Goal: Communication & Community: Connect with others

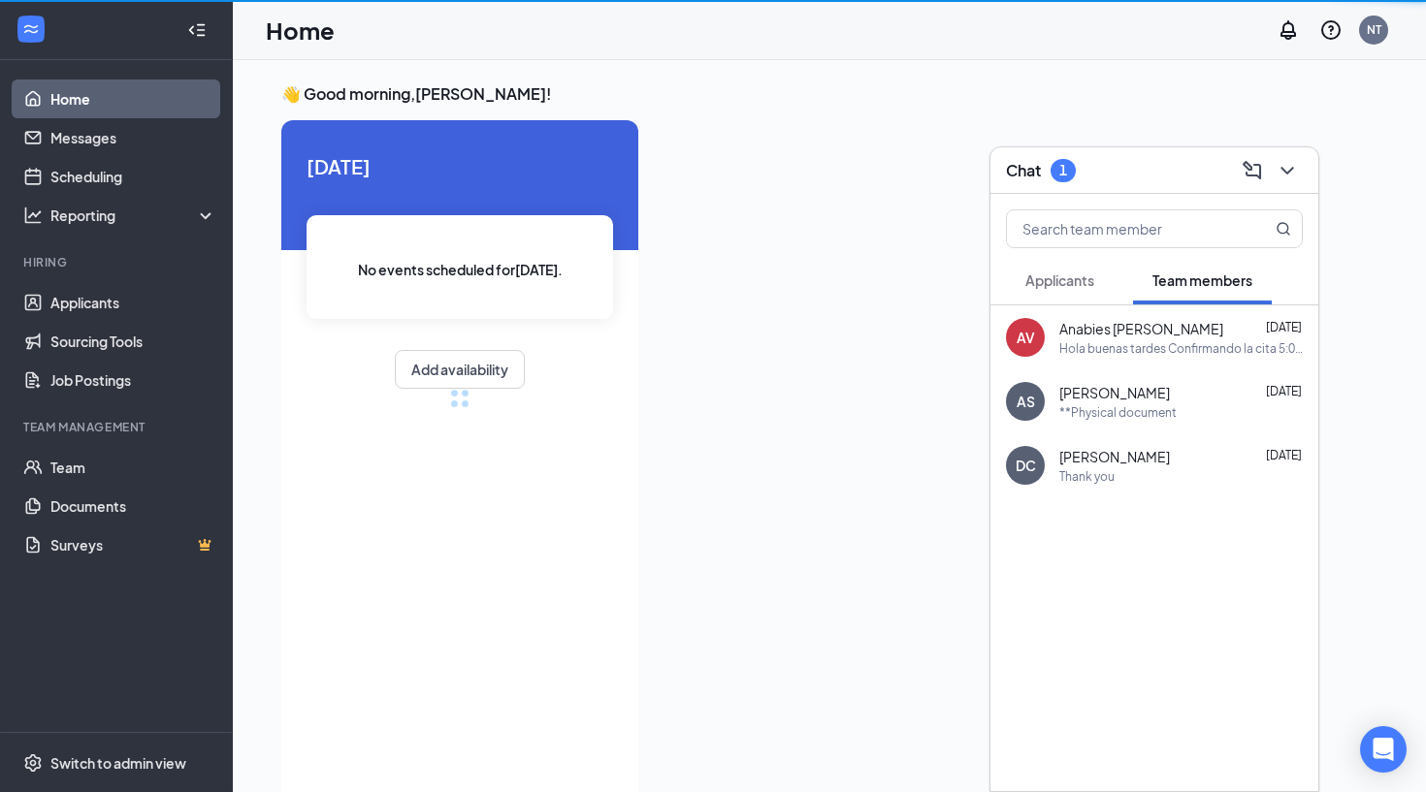
click at [1102, 281] on button "Applicants" at bounding box center [1060, 280] width 108 height 48
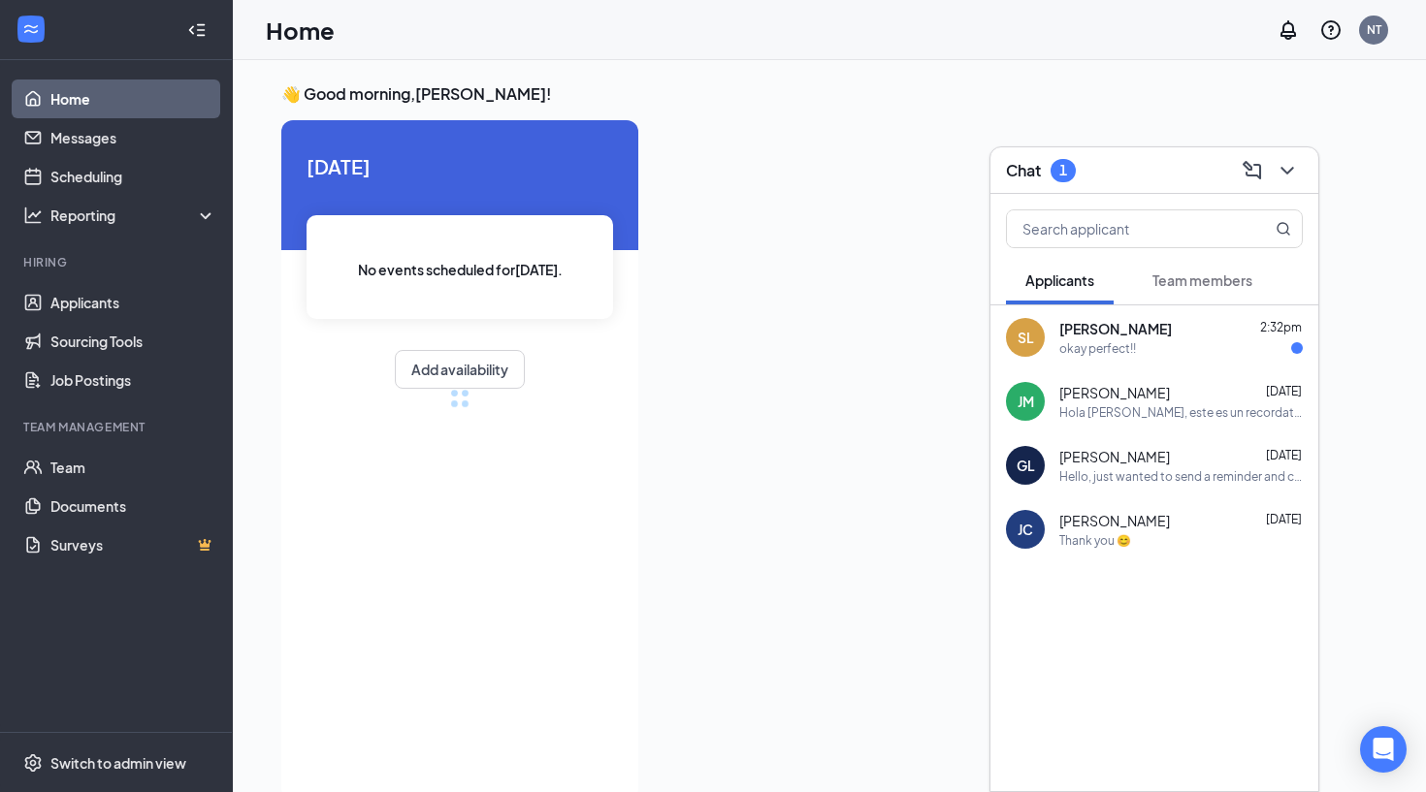
click at [1080, 281] on span "Applicants" at bounding box center [1059, 280] width 69 height 17
click at [1105, 332] on span "[PERSON_NAME]" at bounding box center [1115, 328] width 113 height 19
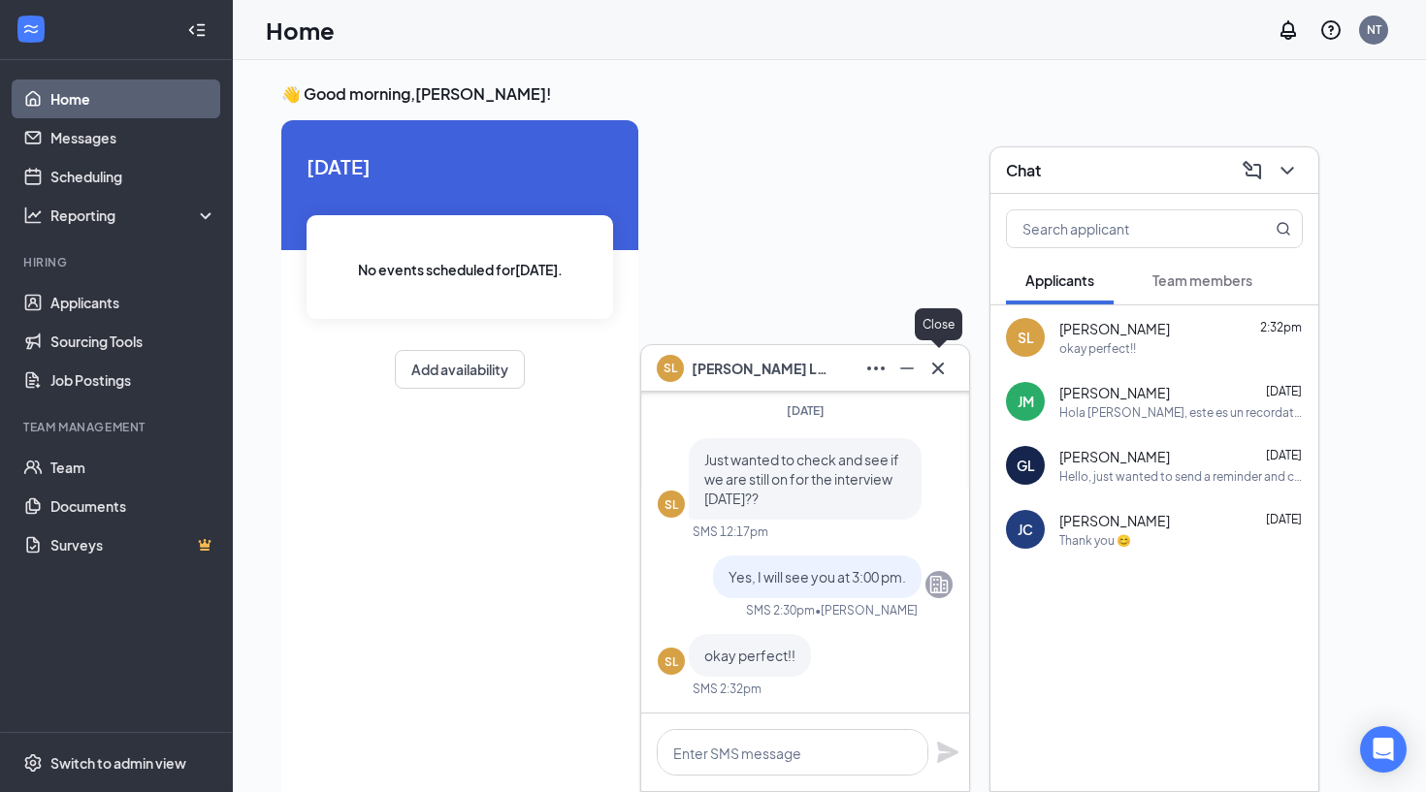
click at [940, 371] on icon "Cross" at bounding box center [937, 368] width 23 height 23
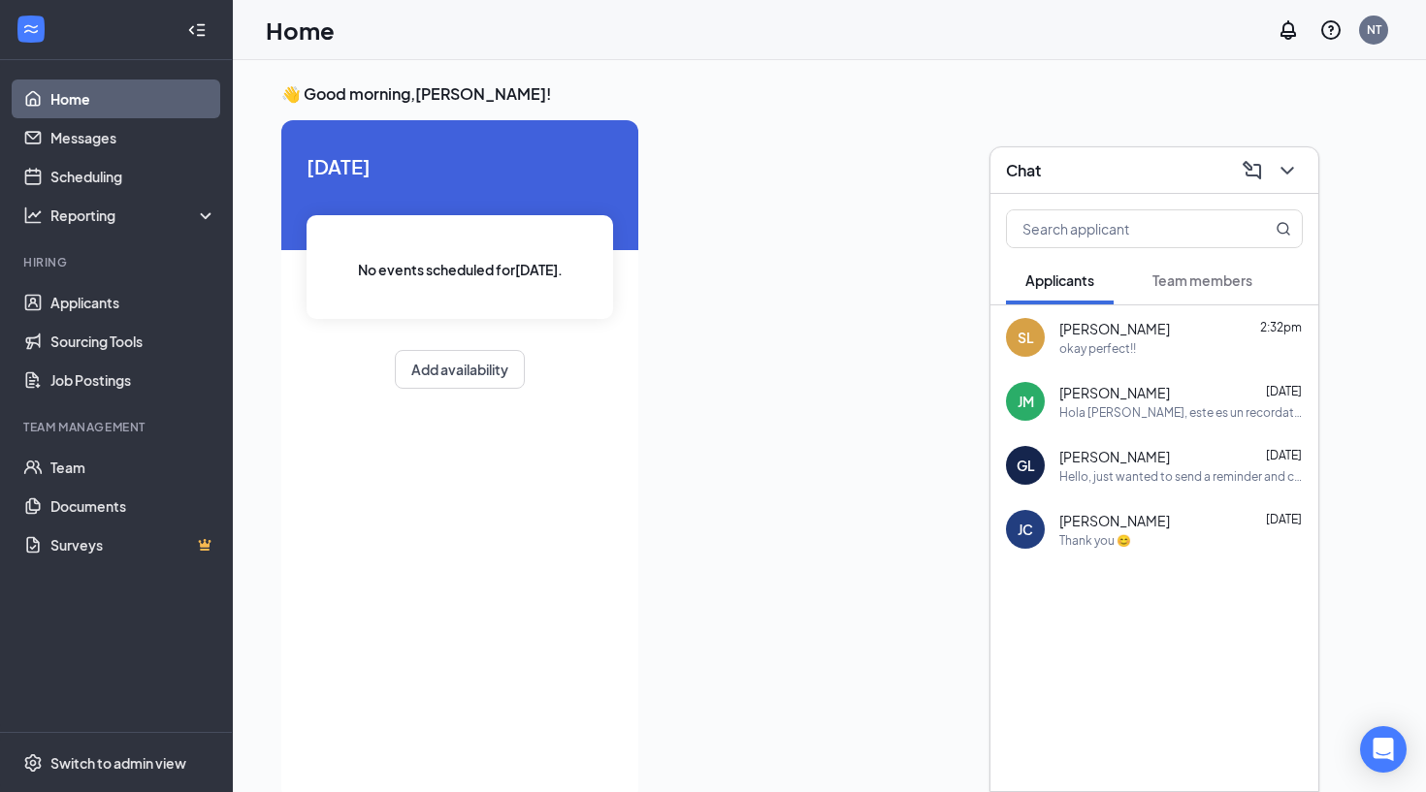
click at [1302, 160] on div at bounding box center [1285, 170] width 35 height 31
click at [1291, 167] on icon "ChevronDown" at bounding box center [1286, 170] width 23 height 23
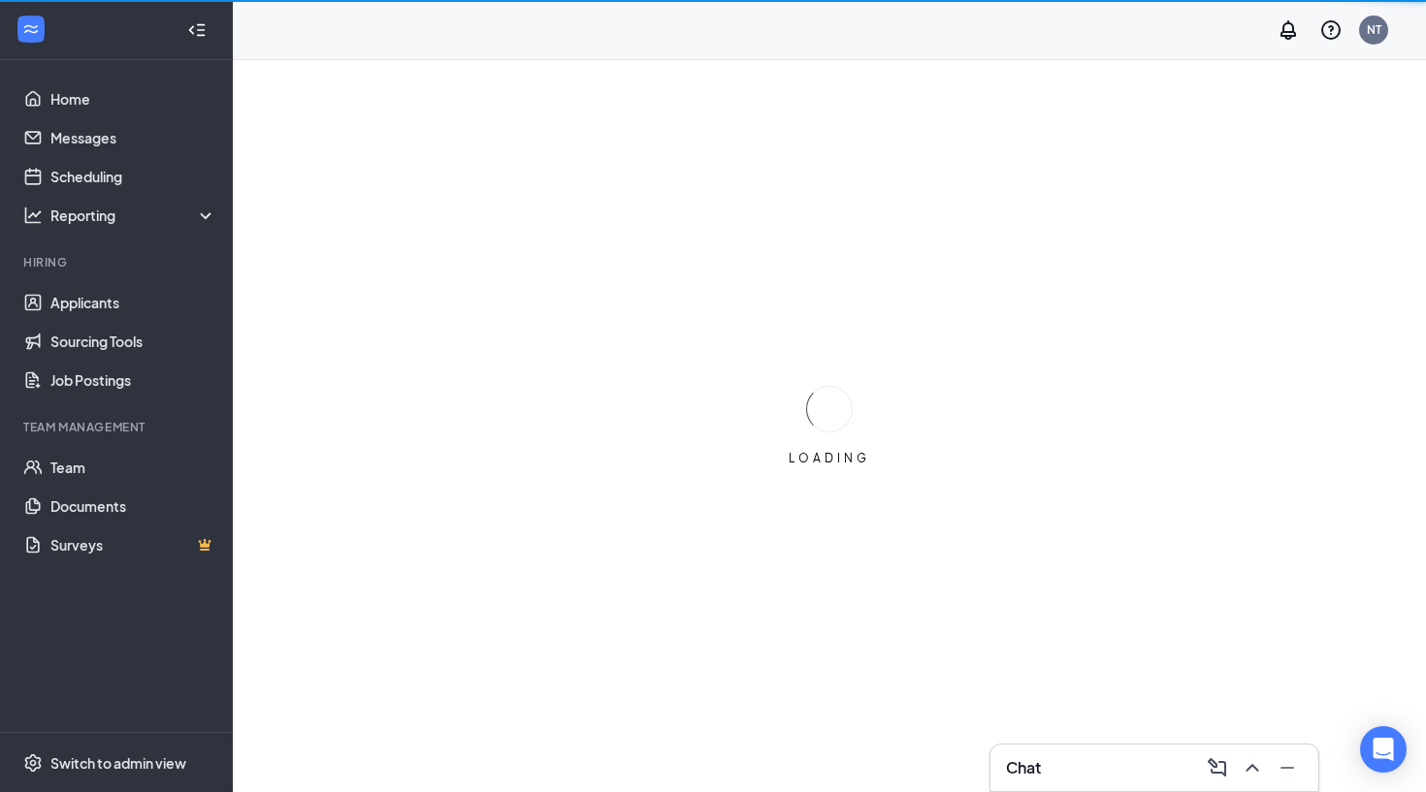
click at [1141, 775] on div "Chat" at bounding box center [1154, 768] width 297 height 31
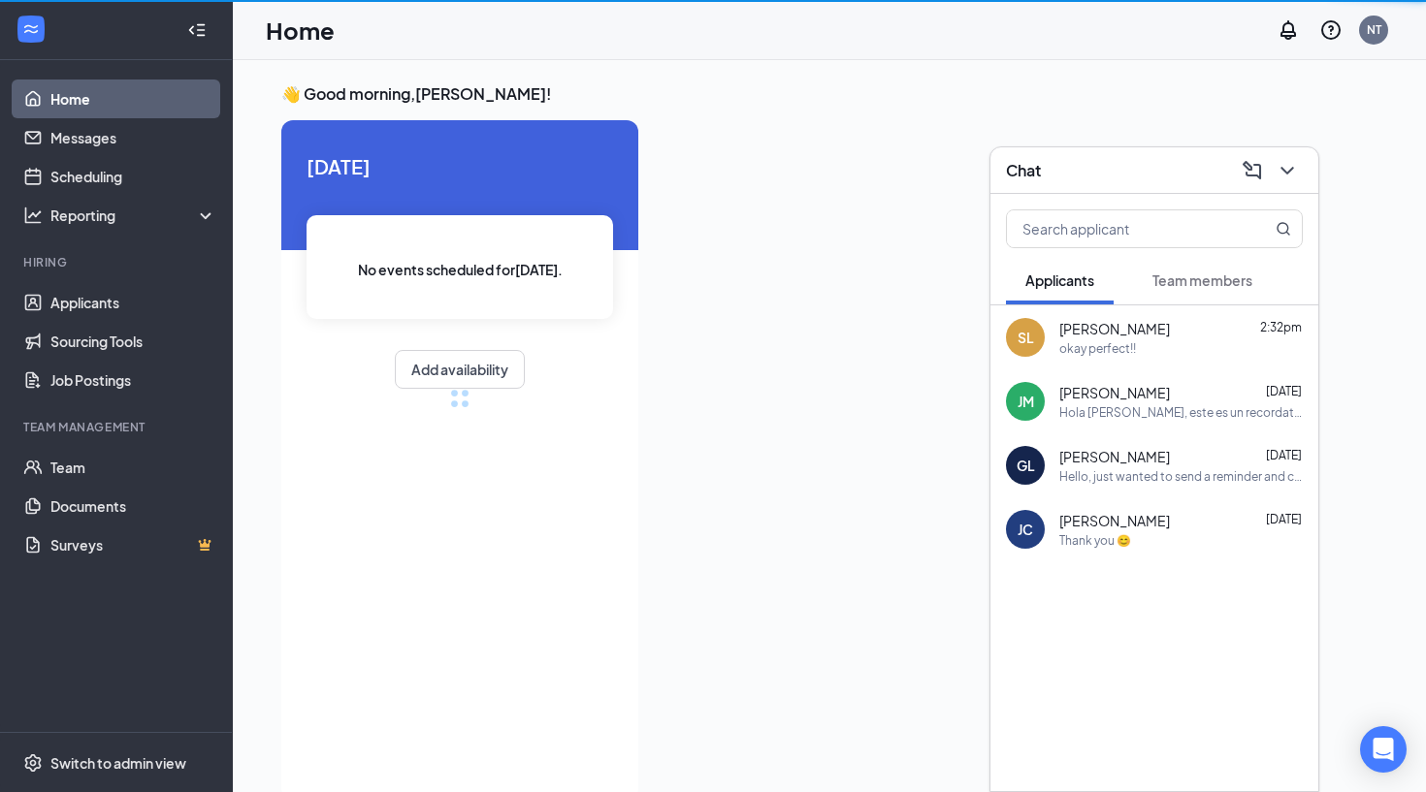
click at [1078, 316] on div "SL [PERSON_NAME] 2:32pm okay perfect!!" at bounding box center [1154, 338] width 328 height 64
